Goal: Check status: Check status

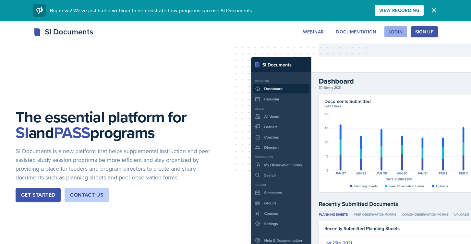
click at [390, 31] on div "Login" at bounding box center [396, 31] width 14 height 5
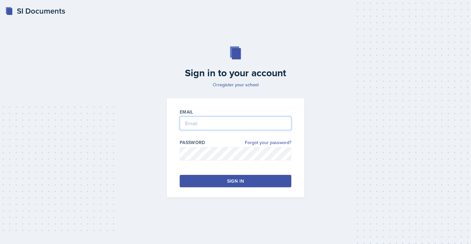
click at [223, 129] on input "email" at bounding box center [236, 123] width 112 height 14
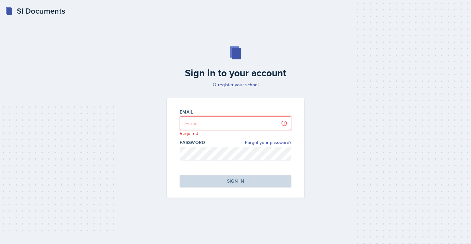
type input "[EMAIL_ADDRESS][DOMAIN_NAME]"
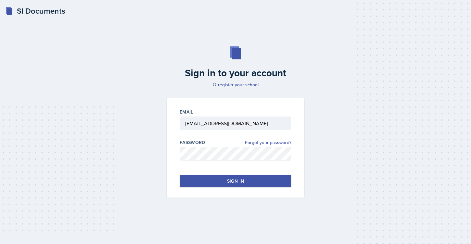
click at [235, 184] on button "Sign in" at bounding box center [236, 181] width 112 height 12
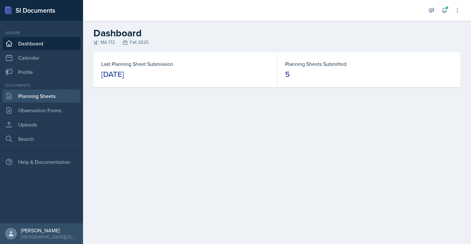
click at [37, 95] on link "Planning Sheets" at bounding box center [42, 96] width 78 height 13
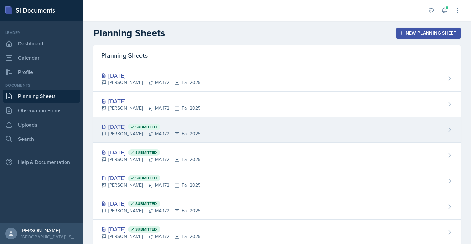
click at [119, 125] on div "[DATE] Submitted" at bounding box center [150, 126] width 99 height 9
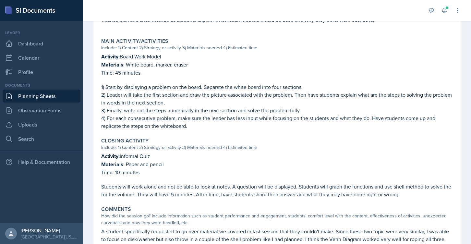
scroll to position [289, 0]
